Goal: Task Accomplishment & Management: Manage account settings

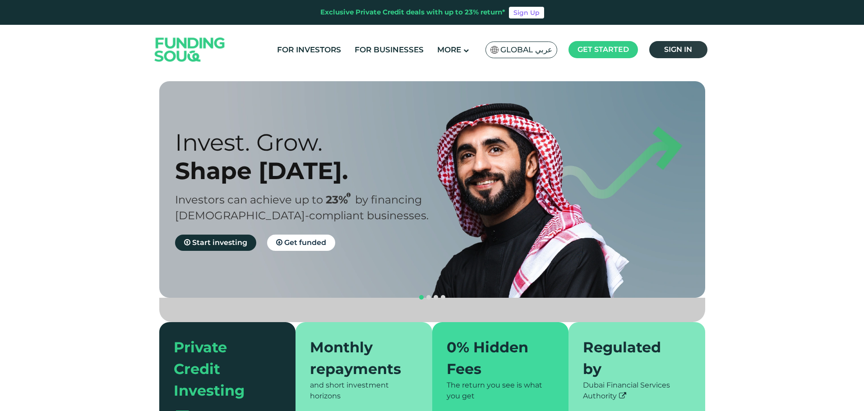
click at [683, 46] on span "Sign in" at bounding box center [678, 49] width 28 height 9
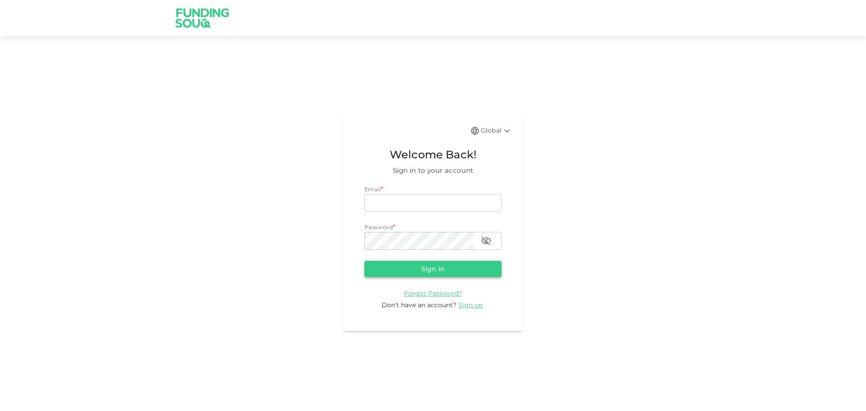
type input "halhindi81@gmail.com"
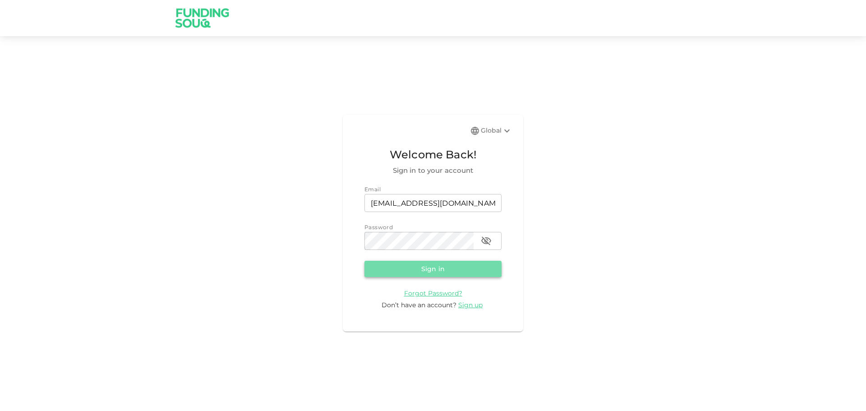
click at [423, 271] on button "Sign in" at bounding box center [432, 269] width 137 height 16
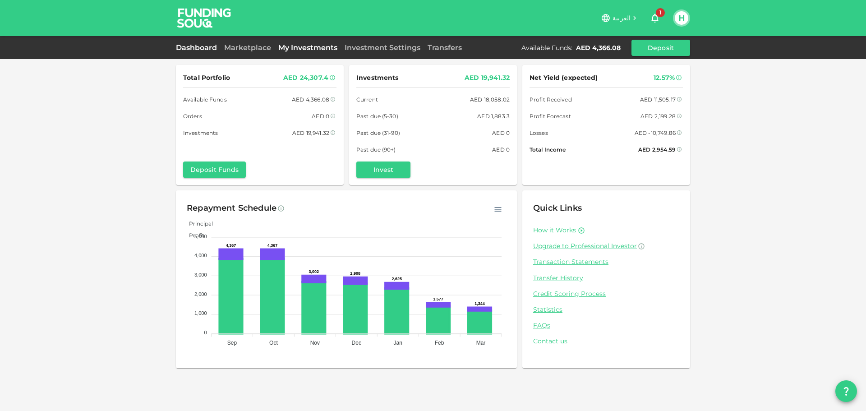
click at [302, 50] on link "My Investments" at bounding box center [308, 47] width 66 height 9
